Goal: Task Accomplishment & Management: Manage account settings

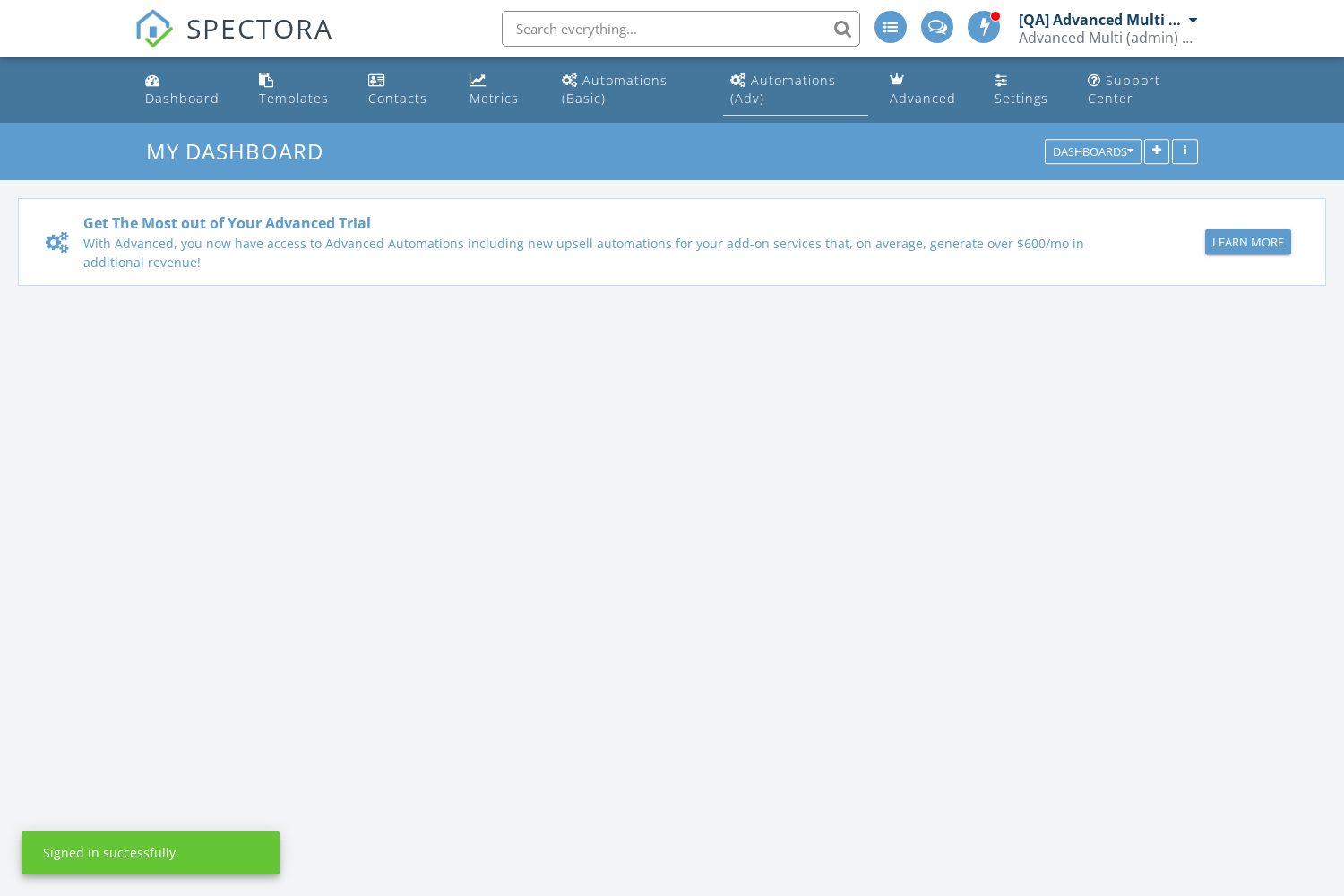
click at [794, 80] on div "Automations (Adv)" at bounding box center [783, 89] width 106 height 35
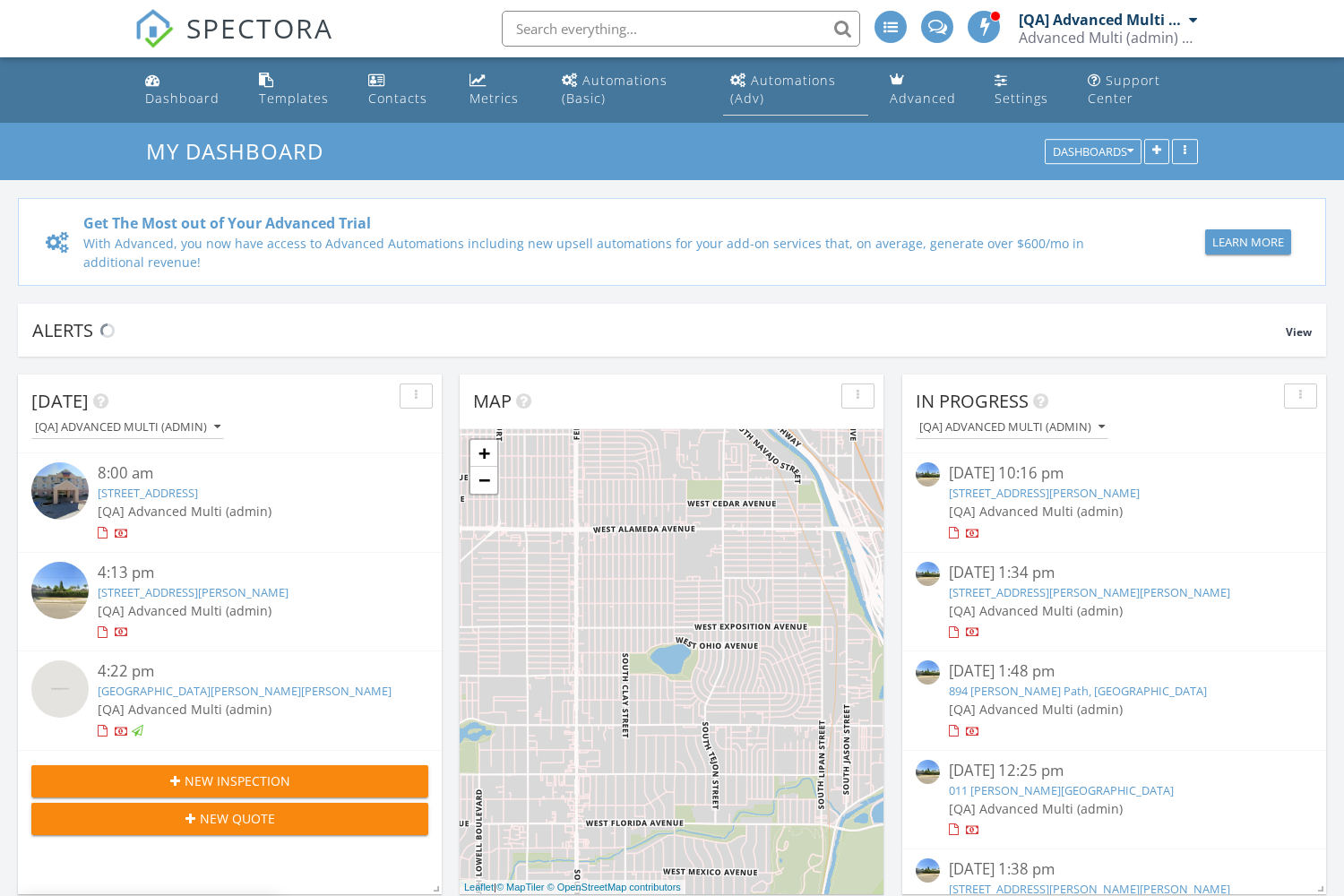
scroll to position [1631, 1345]
click at [794, 80] on div "Automations (Adv)" at bounding box center [783, 89] width 106 height 35
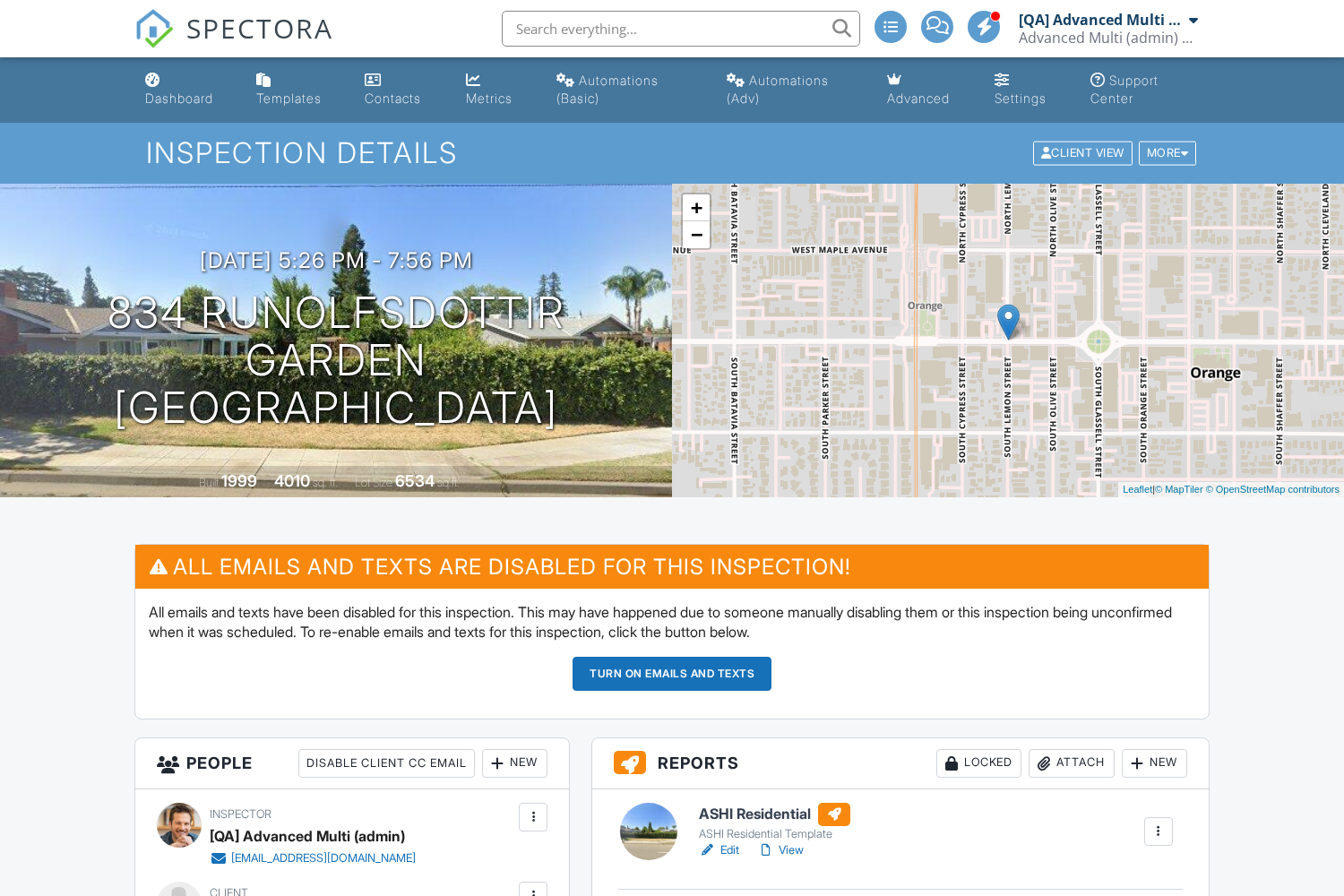
click at [672, 672] on button "Turn on emails and texts" at bounding box center [672, 672] width 198 height 34
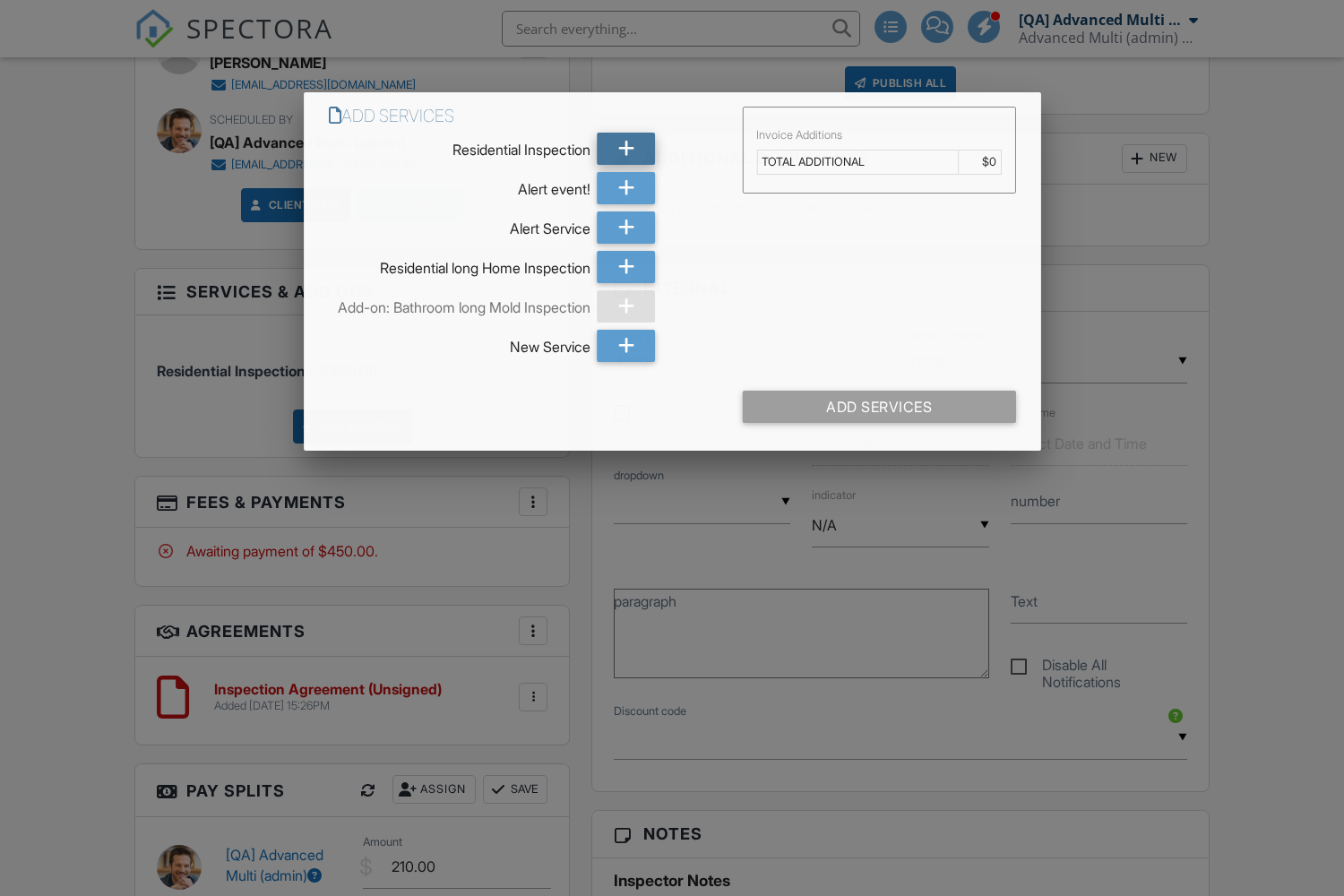
click at [625, 146] on icon at bounding box center [625, 148] width 16 height 32
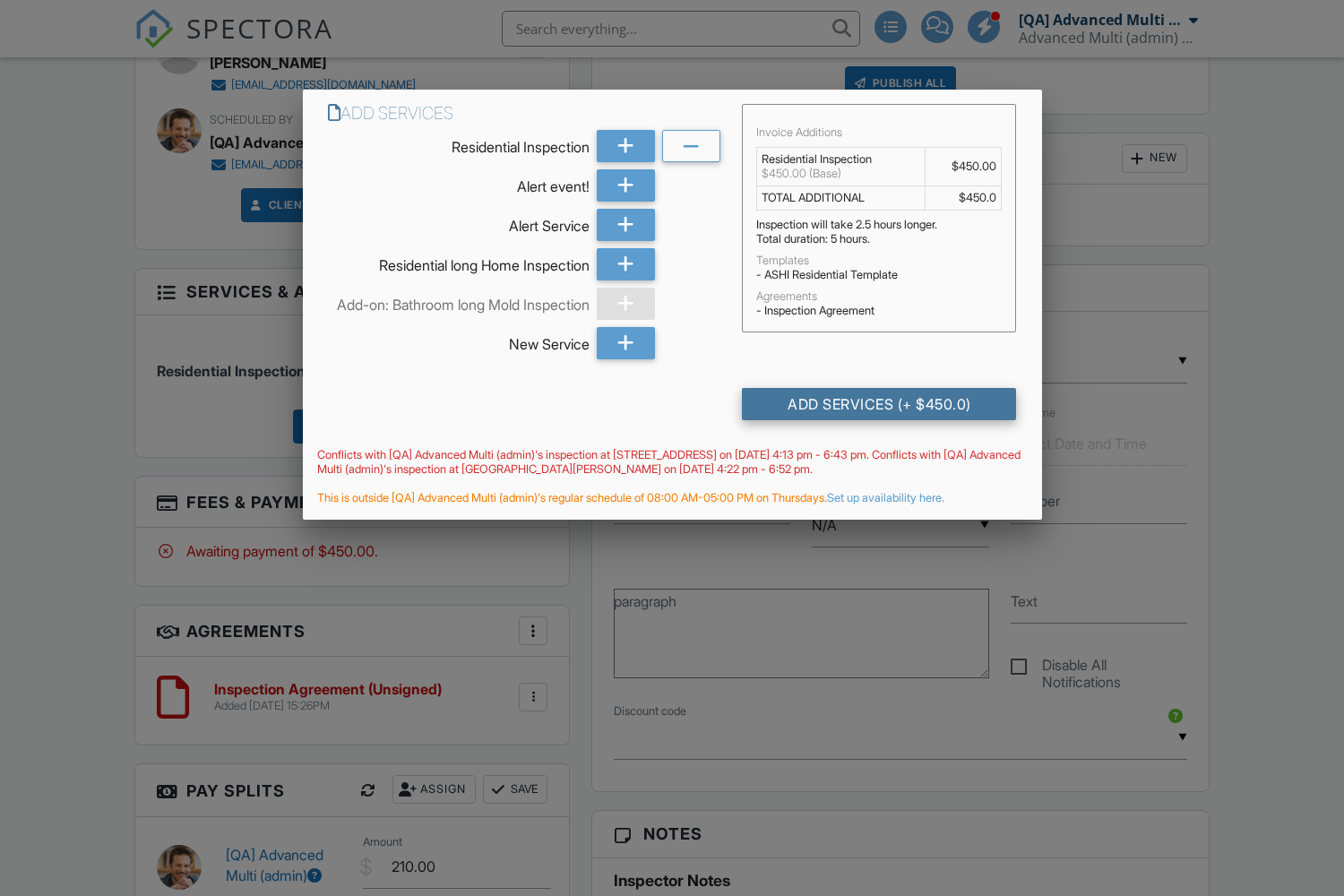
click at [879, 418] on div "Add Services (+ $450.0)" at bounding box center [879, 404] width 274 height 32
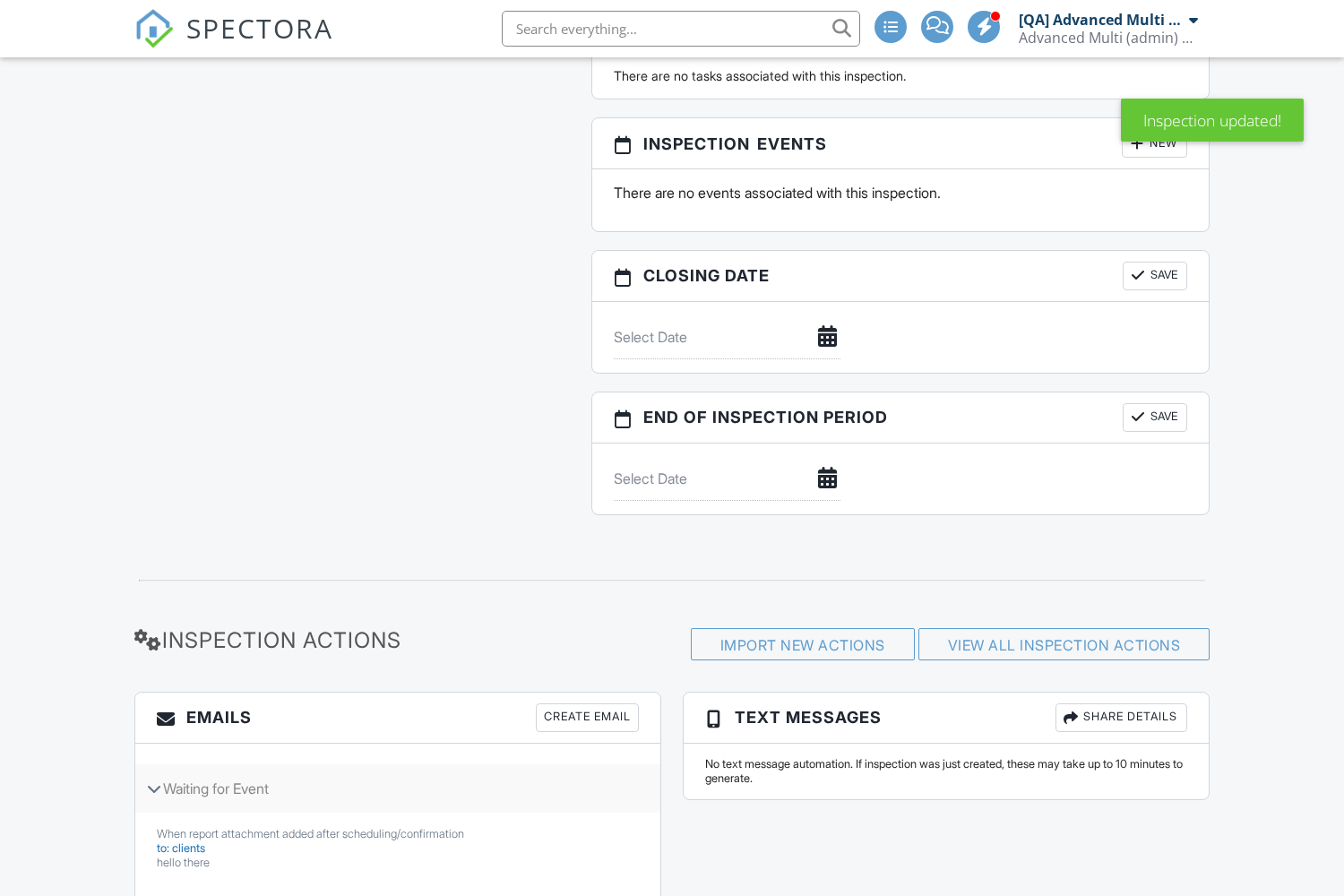
scroll to position [2034, 0]
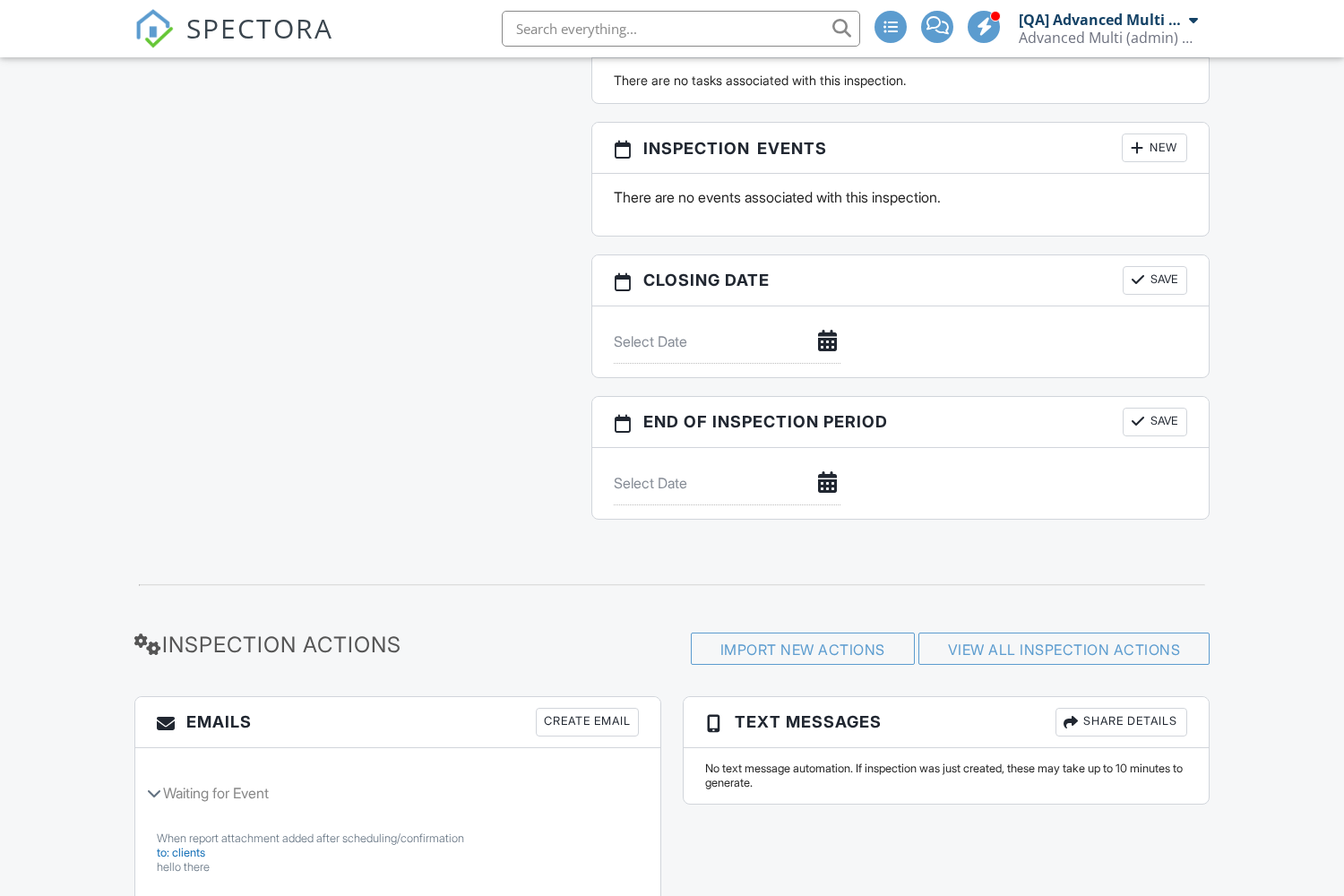
click at [1153, 147] on div "New" at bounding box center [1154, 148] width 66 height 29
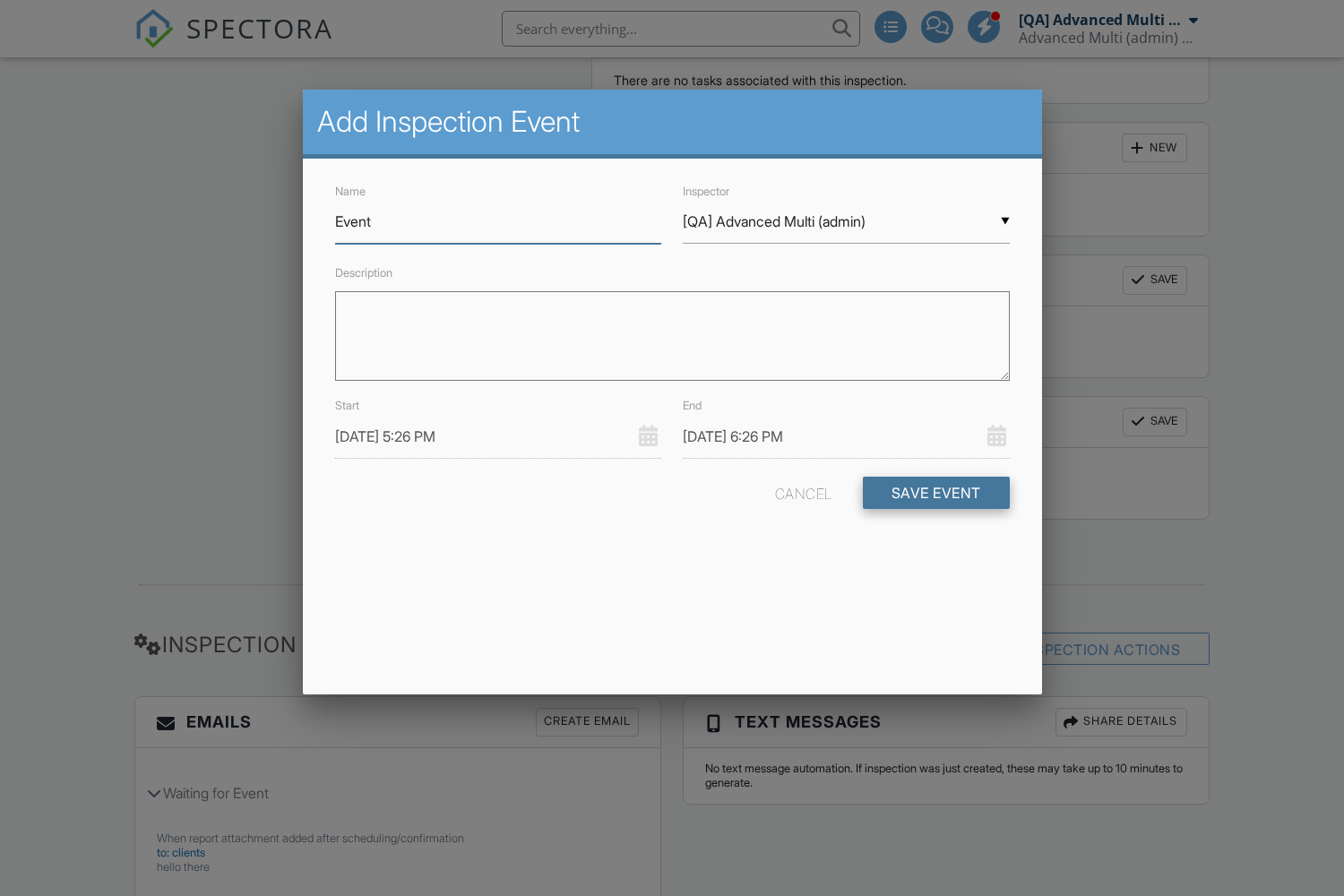
type input "Event"
click at [935, 491] on button "Save Event" at bounding box center [936, 492] width 146 height 32
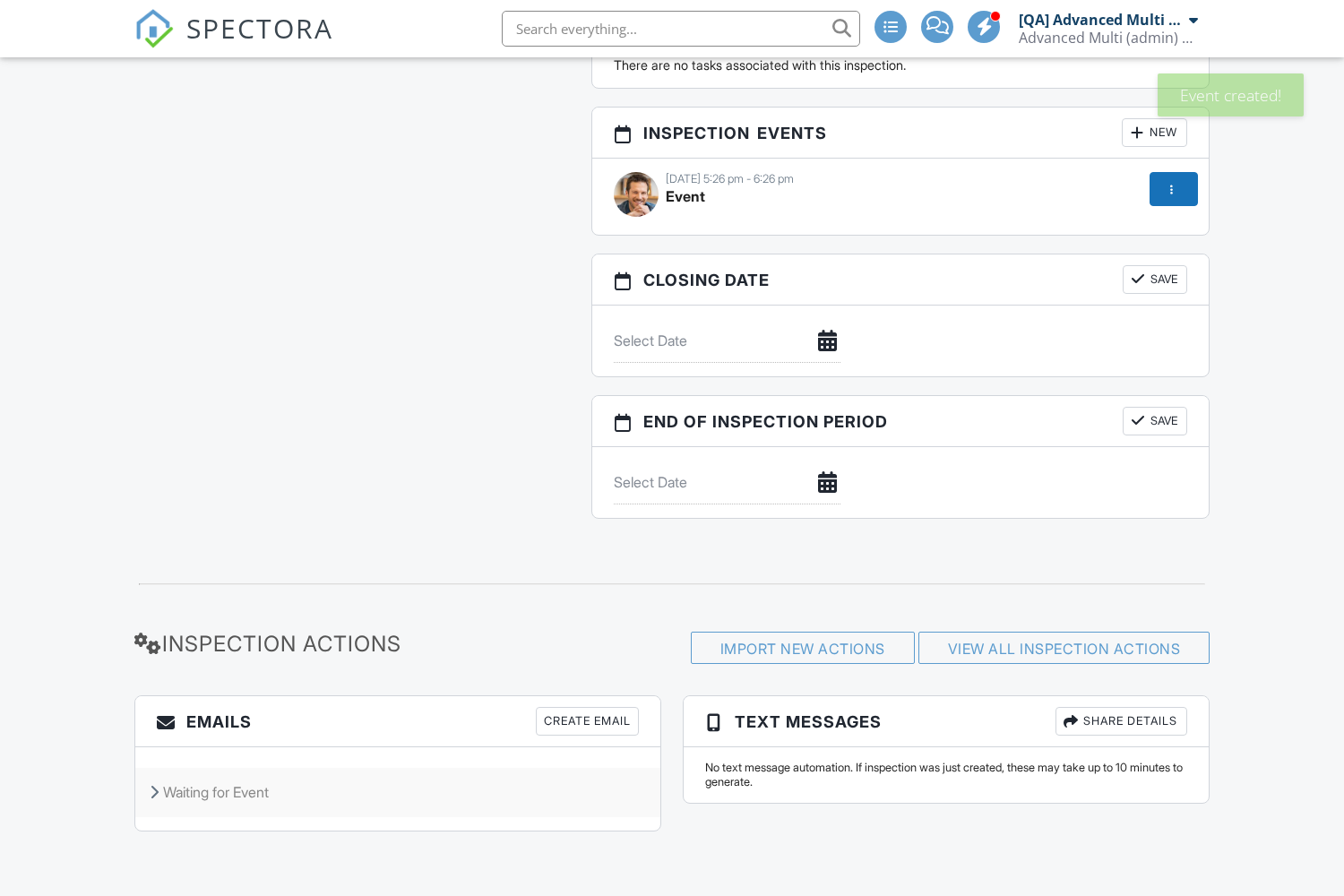
click at [398, 792] on div "Waiting for Event" at bounding box center [397, 792] width 525 height 48
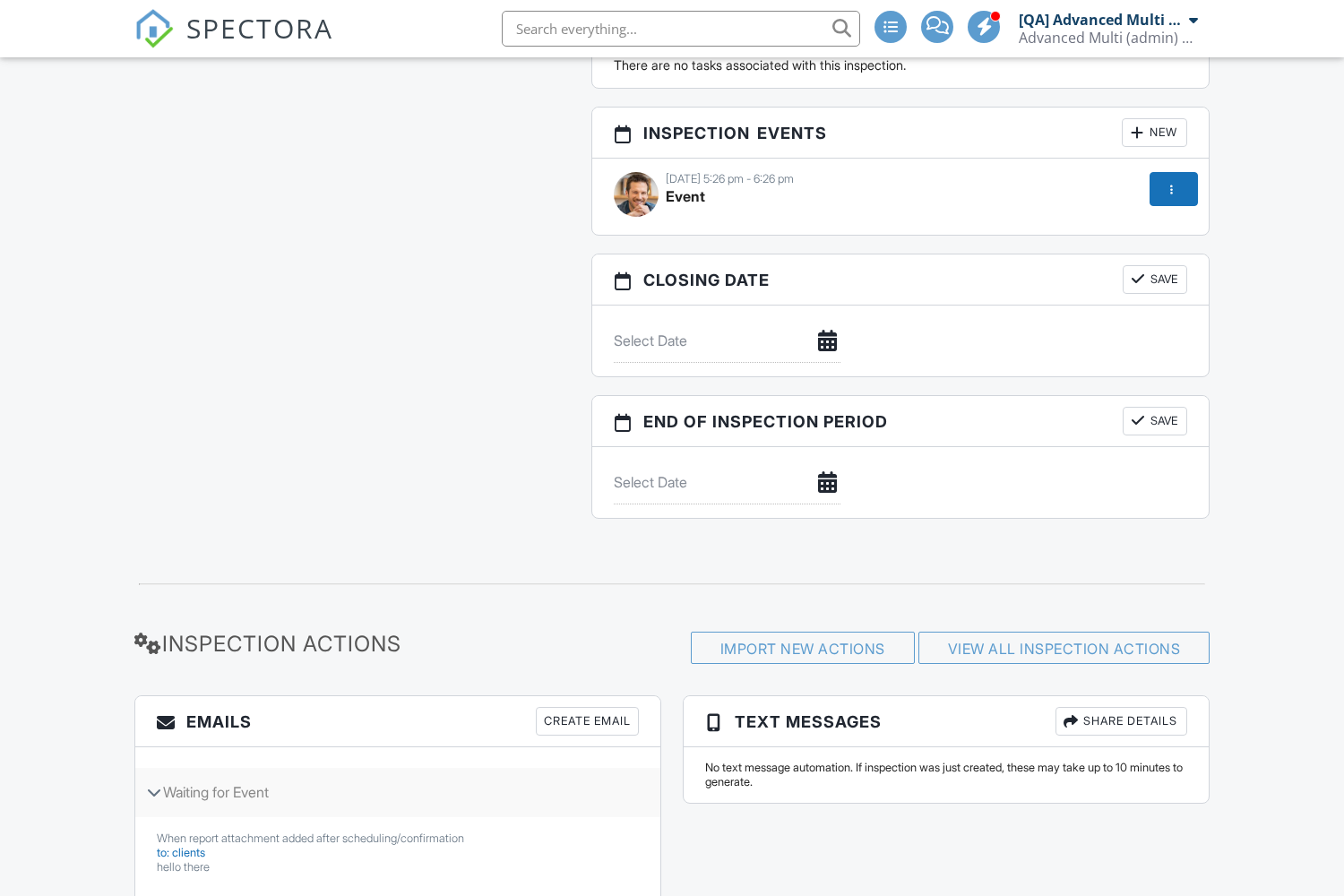
scroll to position [309, 0]
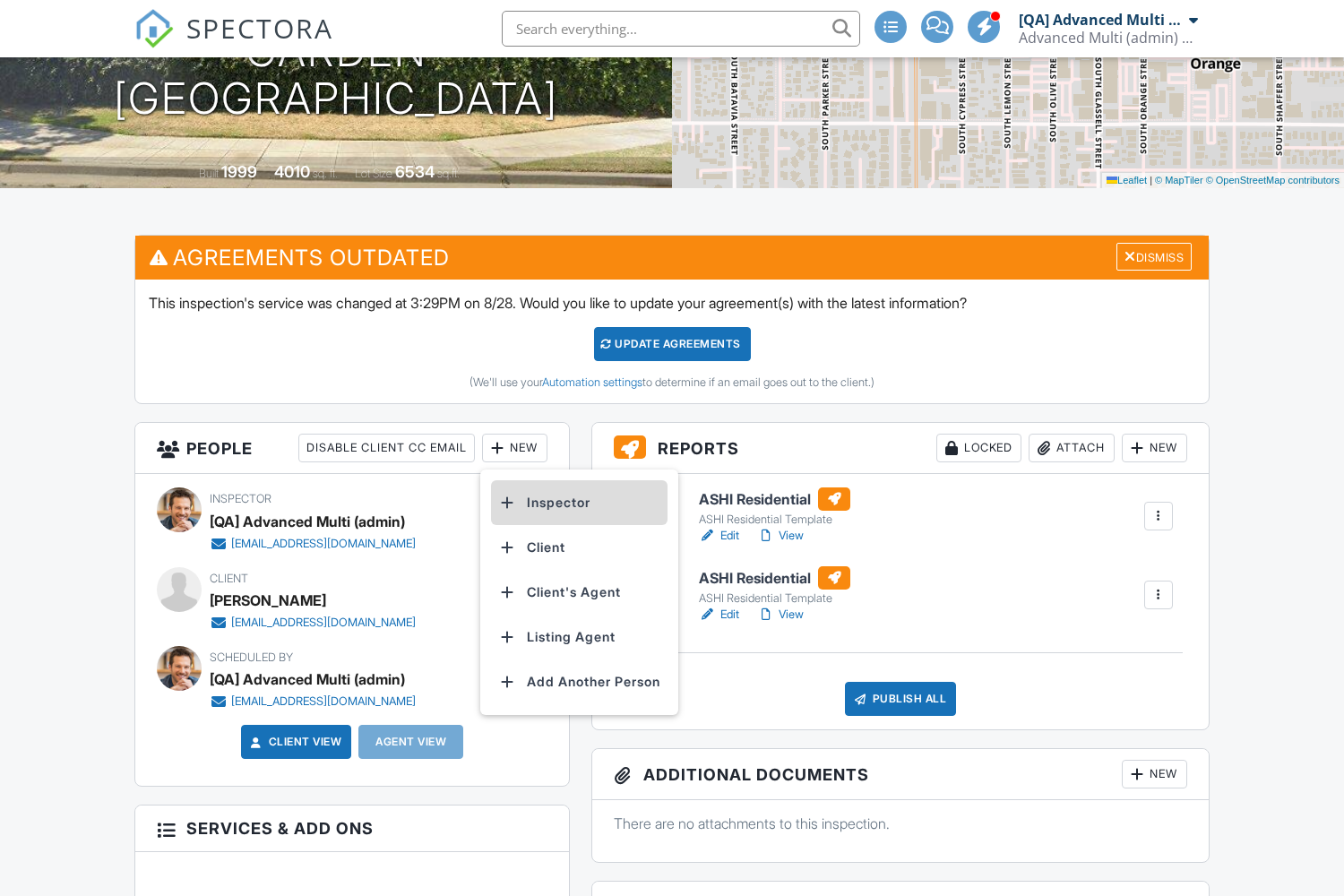
click at [583, 503] on li "Inspector" at bounding box center [578, 502] width 176 height 44
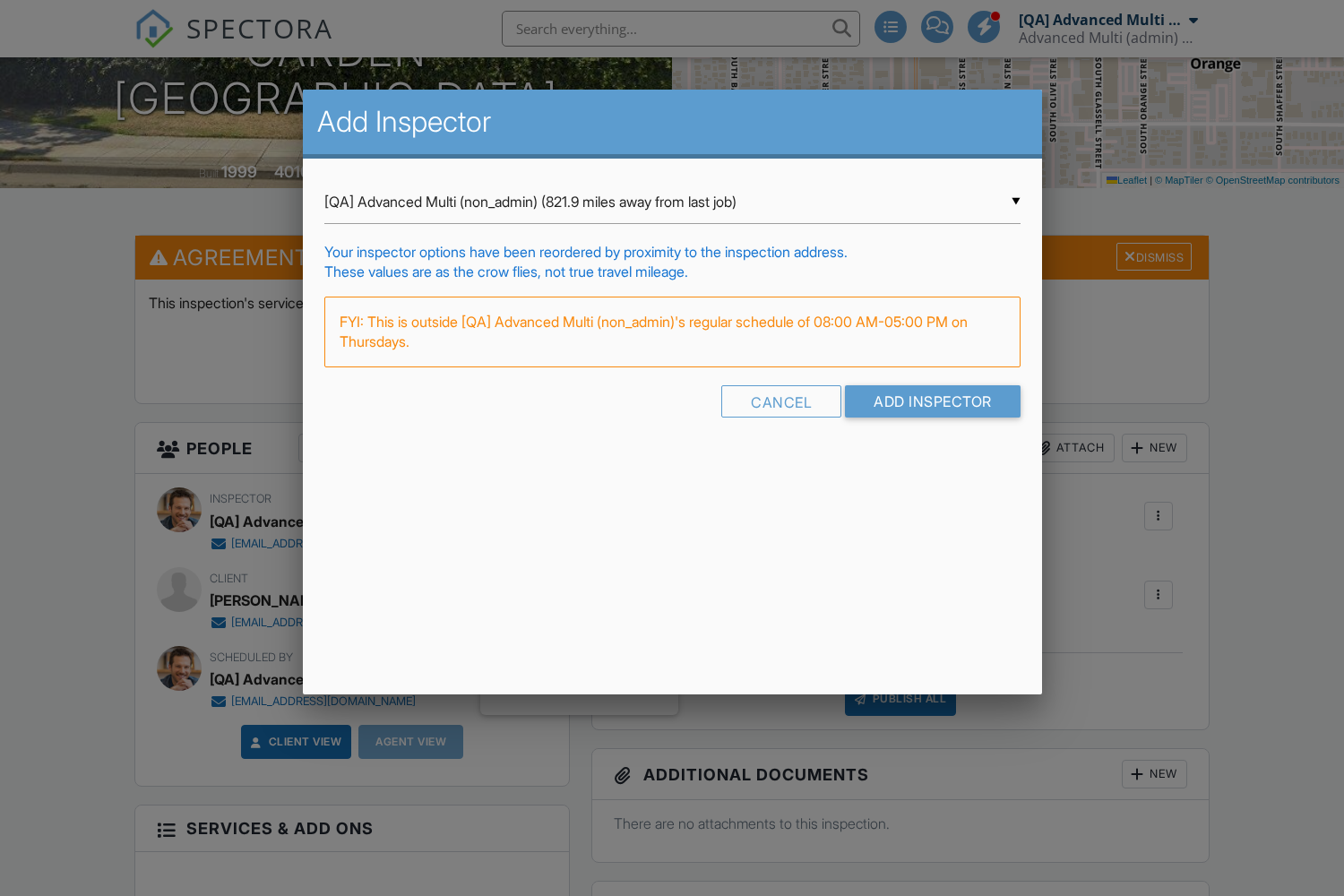
click at [672, 201] on input "[QA] Advanced Multi (non_admin) (821.9 miles away from last job)" at bounding box center [672, 202] width 696 height 44
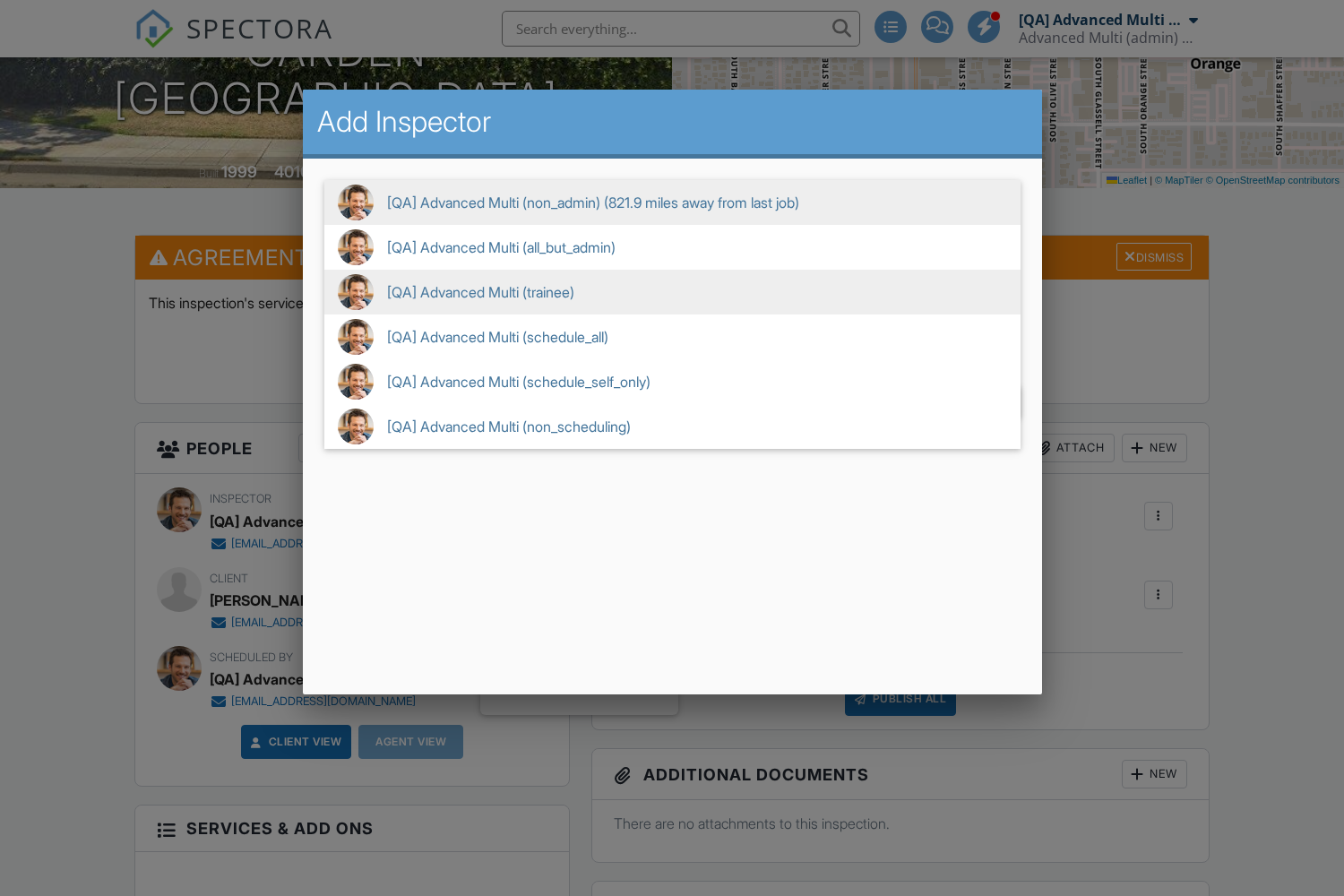
click at [672, 292] on span "[QA] Advanced Multi (trainee)" at bounding box center [672, 292] width 696 height 44
type input "[QA] Advanced Multi (trainee)"
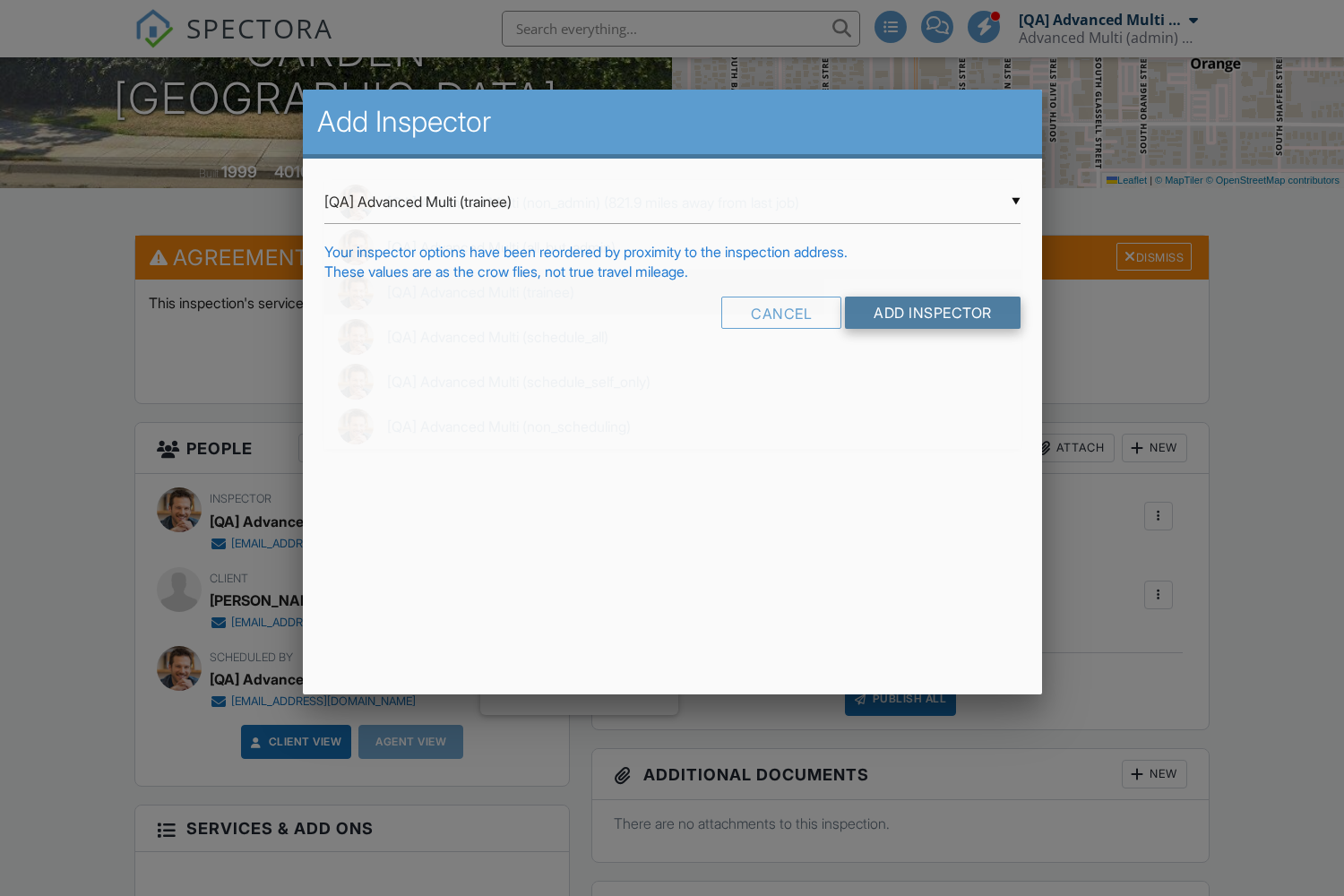
click at [931, 312] on input "Add Inspector" at bounding box center [933, 312] width 175 height 32
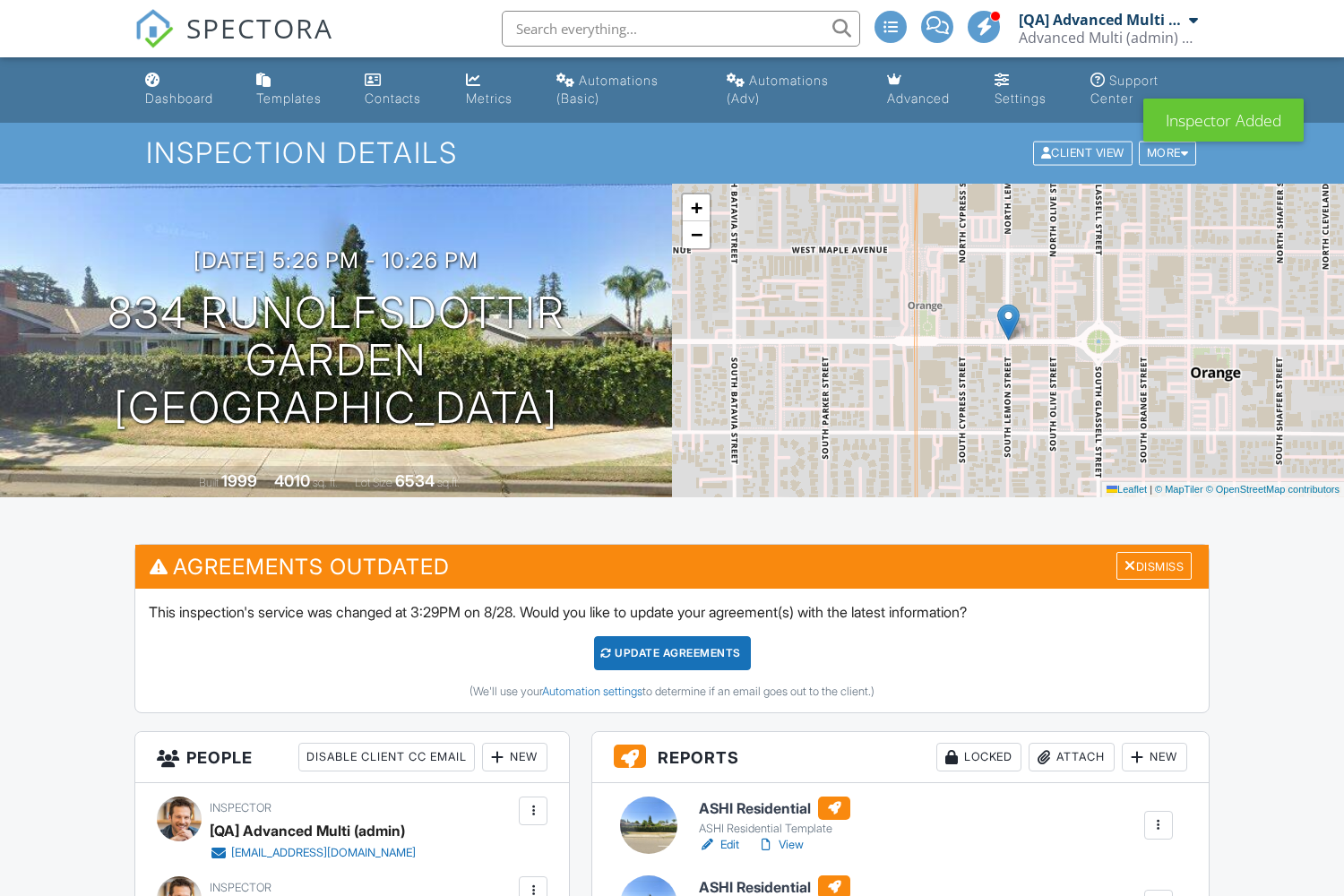
scroll to position [472, 0]
